Goal: Task Accomplishment & Management: Manage account settings

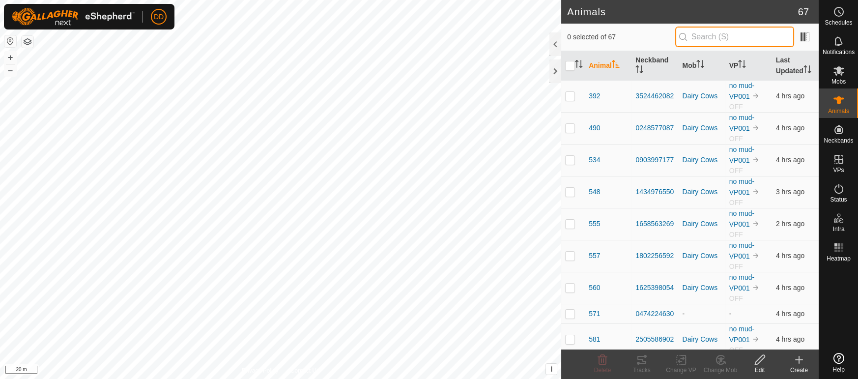
click at [714, 37] on input "text" at bounding box center [734, 37] width 119 height 21
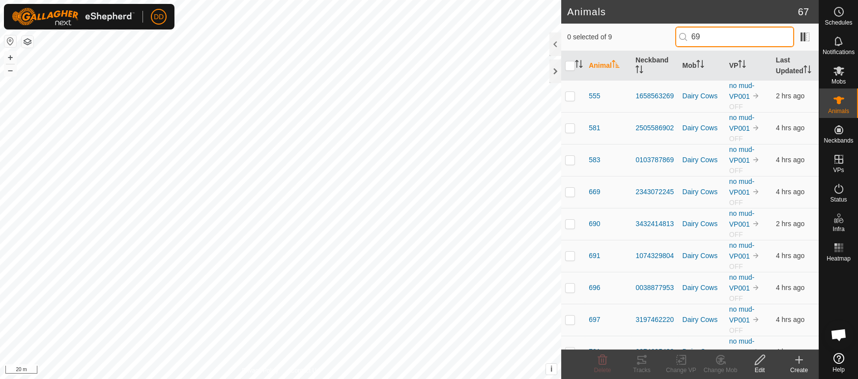
type input "6"
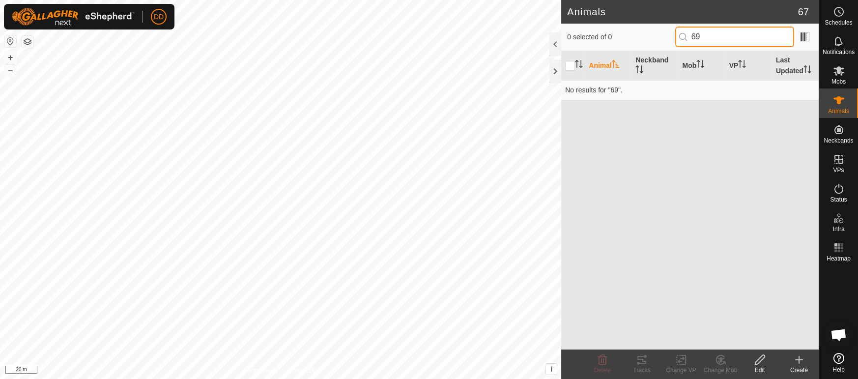
type input "6"
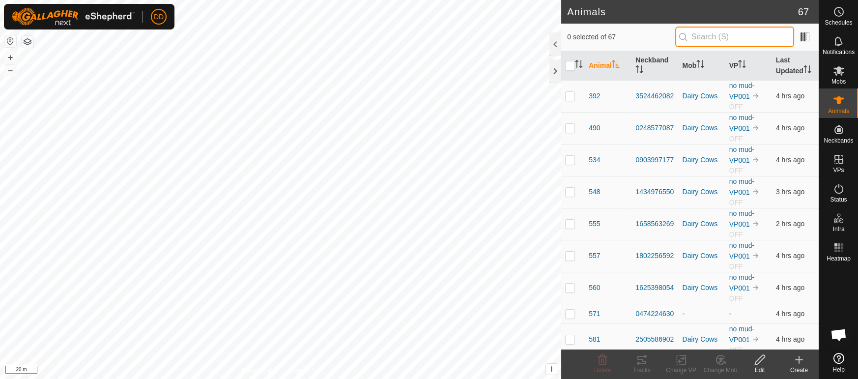
click at [721, 35] on input "text" at bounding box center [734, 37] width 119 height 21
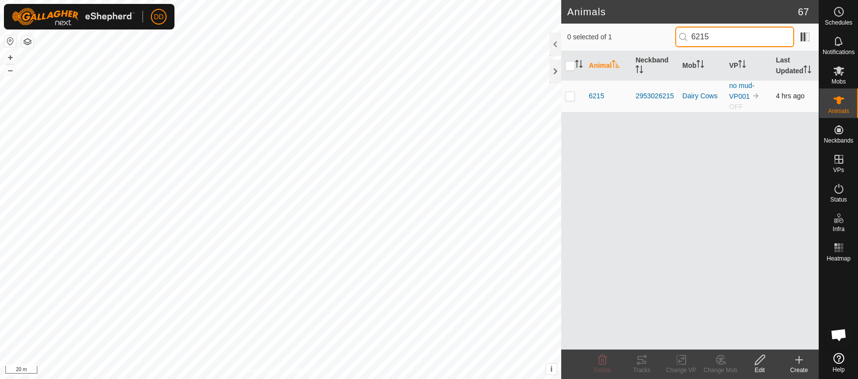
type input "6215"
click at [567, 96] on p-checkbox at bounding box center [570, 96] width 10 height 8
checkbox input "true"
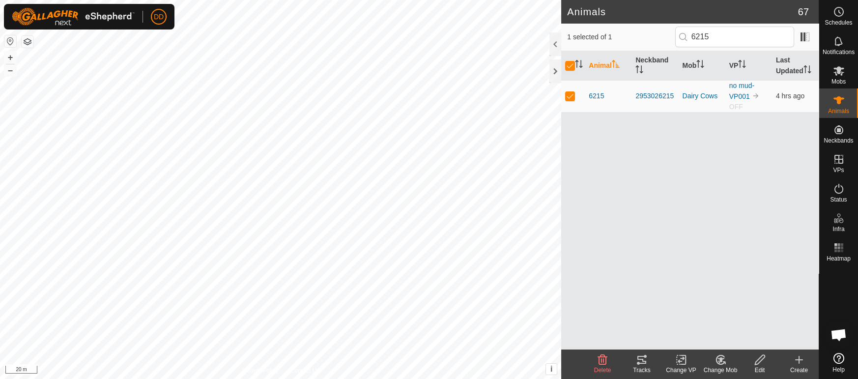
click at [758, 361] on icon at bounding box center [760, 360] width 12 height 12
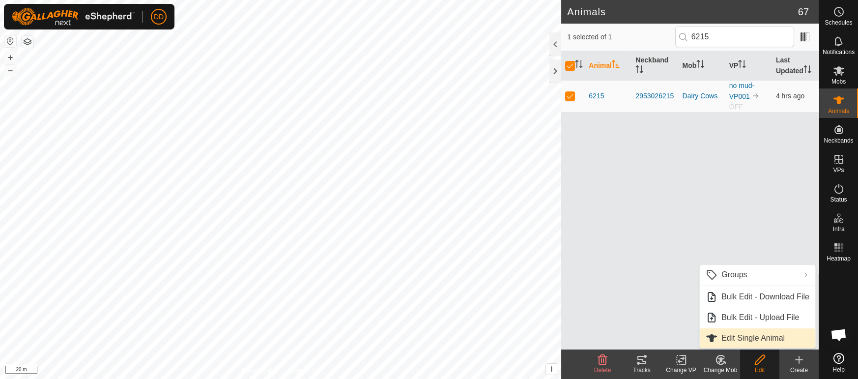
click at [735, 338] on link "Edit Single Animal" at bounding box center [757, 338] width 115 height 20
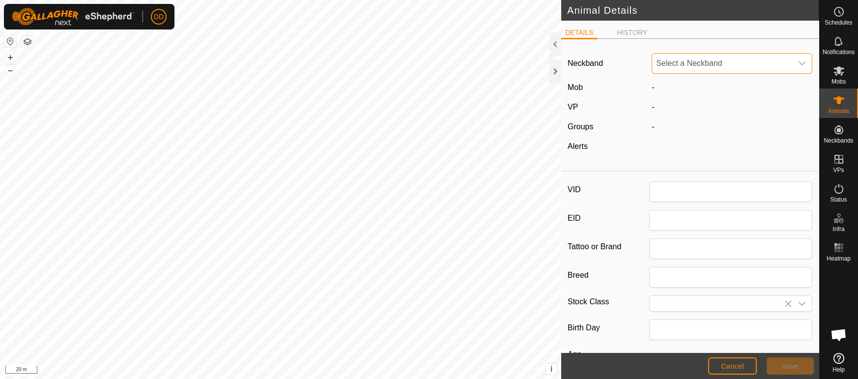
click at [686, 65] on span "Select a Neckband" at bounding box center [722, 64] width 140 height 20
click at [683, 68] on span "Select a Neckband" at bounding box center [722, 64] width 140 height 20
type input "6215"
type input "0"
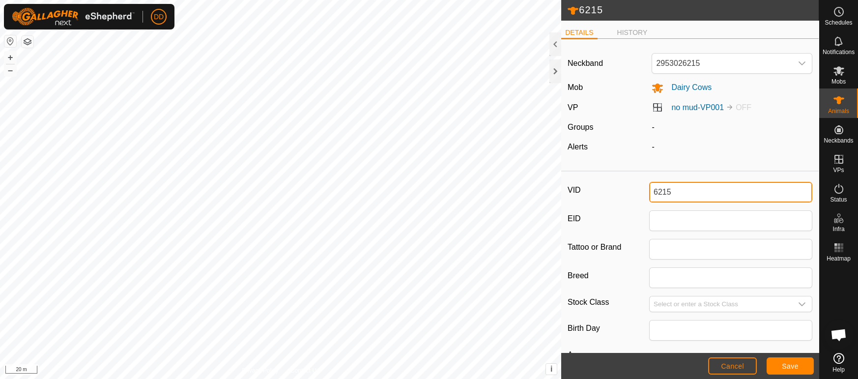
click at [542, 184] on div "6215 DETAILS HISTORY Neckband 2953026215 Mob Dairy Cows VP no mud-VP001 OFF Gro…" at bounding box center [409, 189] width 819 height 379
type input "692"
click at [791, 370] on button "Save" at bounding box center [790, 365] width 47 height 17
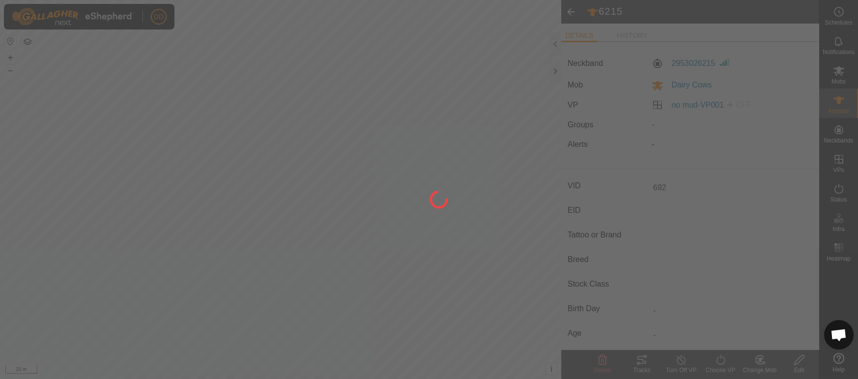
type input "-"
type input "0 kg"
type input "-"
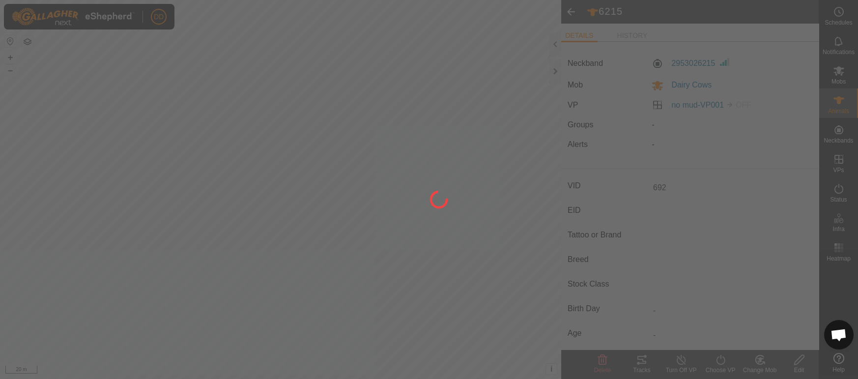
type input "-"
type input "6215"
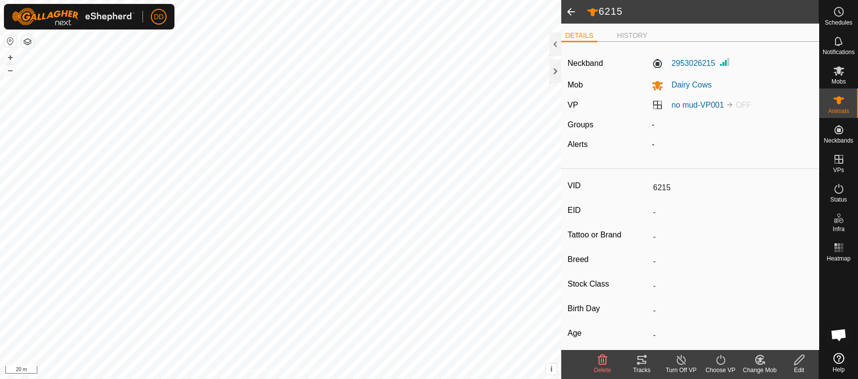
click at [839, 330] on span "Open chat" at bounding box center [838, 336] width 16 height 14
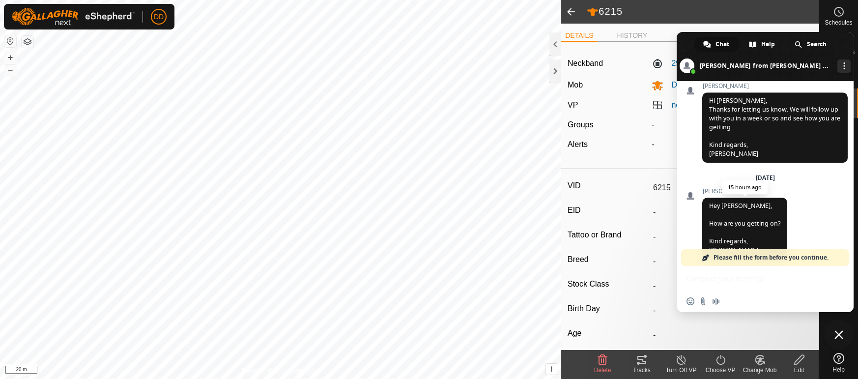
scroll to position [2388, 0]
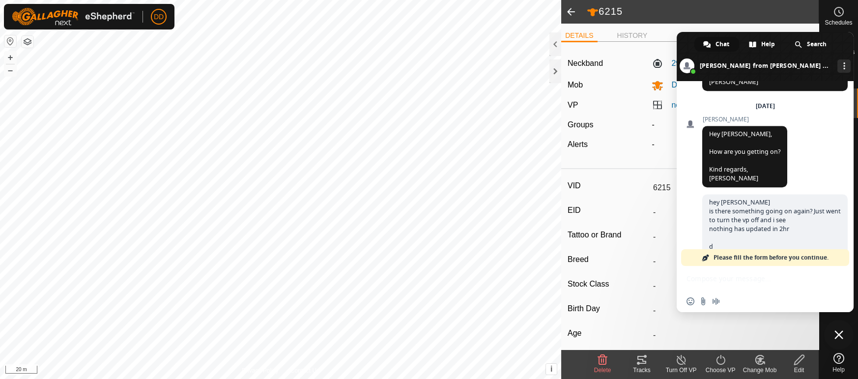
click at [778, 261] on span "Please fill the form before you continue." at bounding box center [770, 257] width 115 height 17
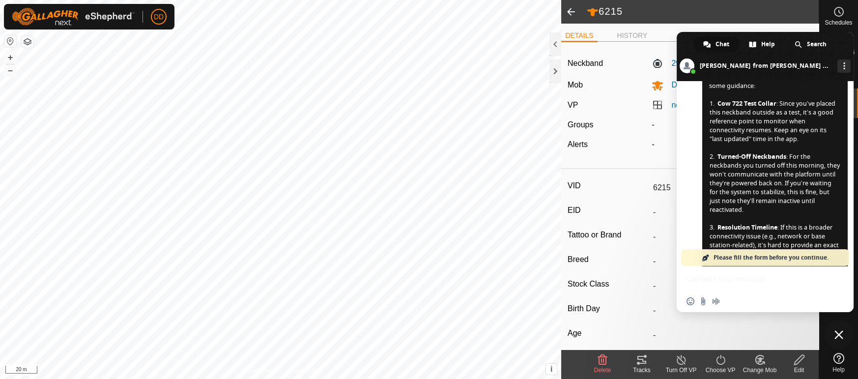
scroll to position [0, 0]
